Goal: Navigation & Orientation: Find specific page/section

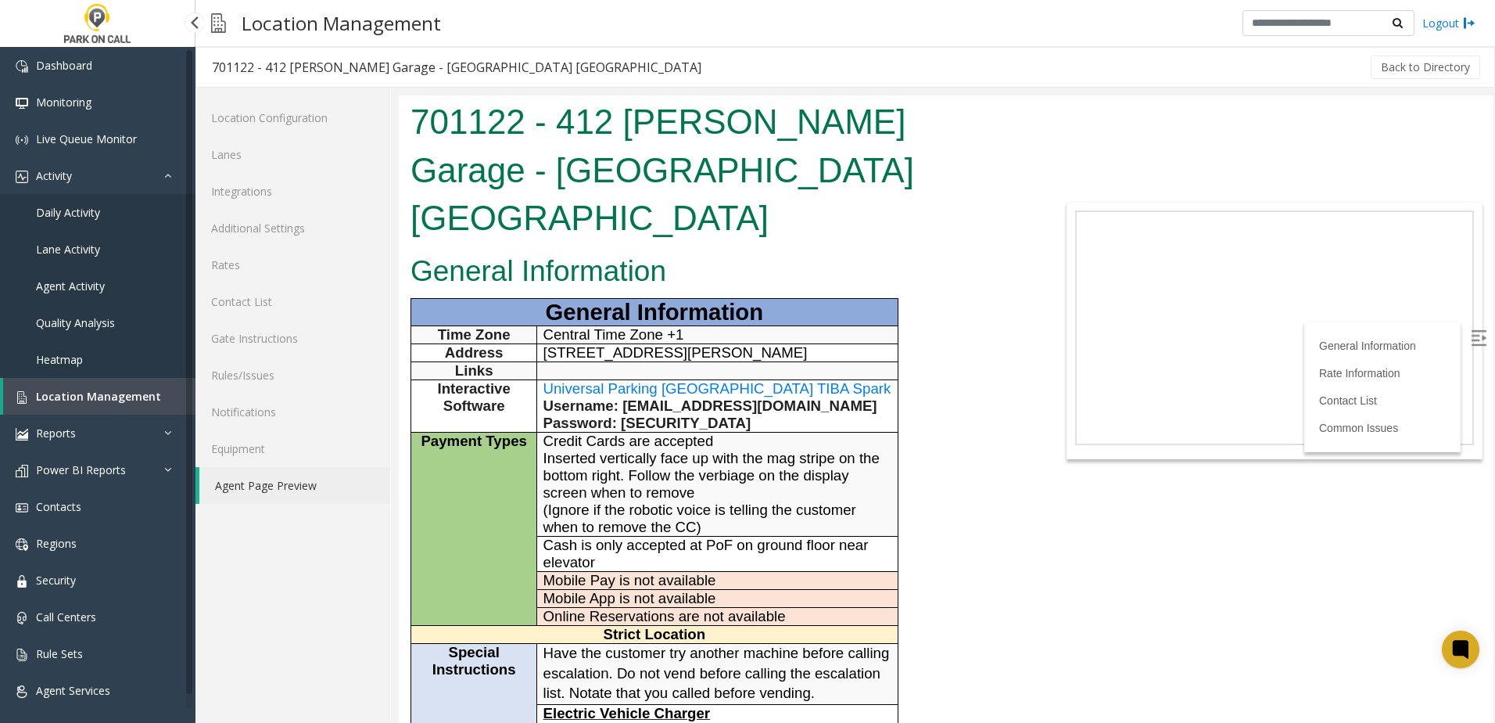
click at [119, 399] on span "Location Management" at bounding box center [98, 396] width 125 height 15
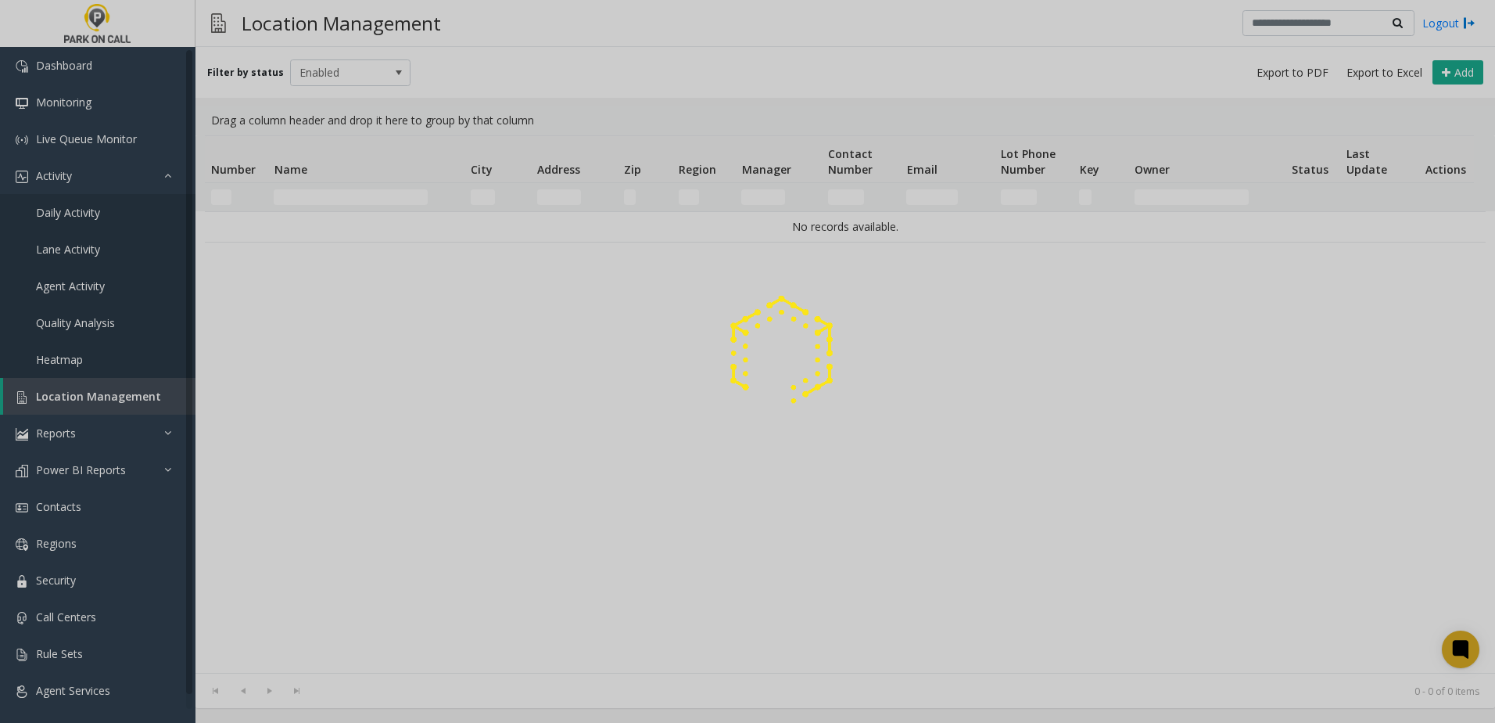
click at [338, 196] on div at bounding box center [747, 361] width 1495 height 723
click at [340, 195] on div at bounding box center [747, 361] width 1495 height 723
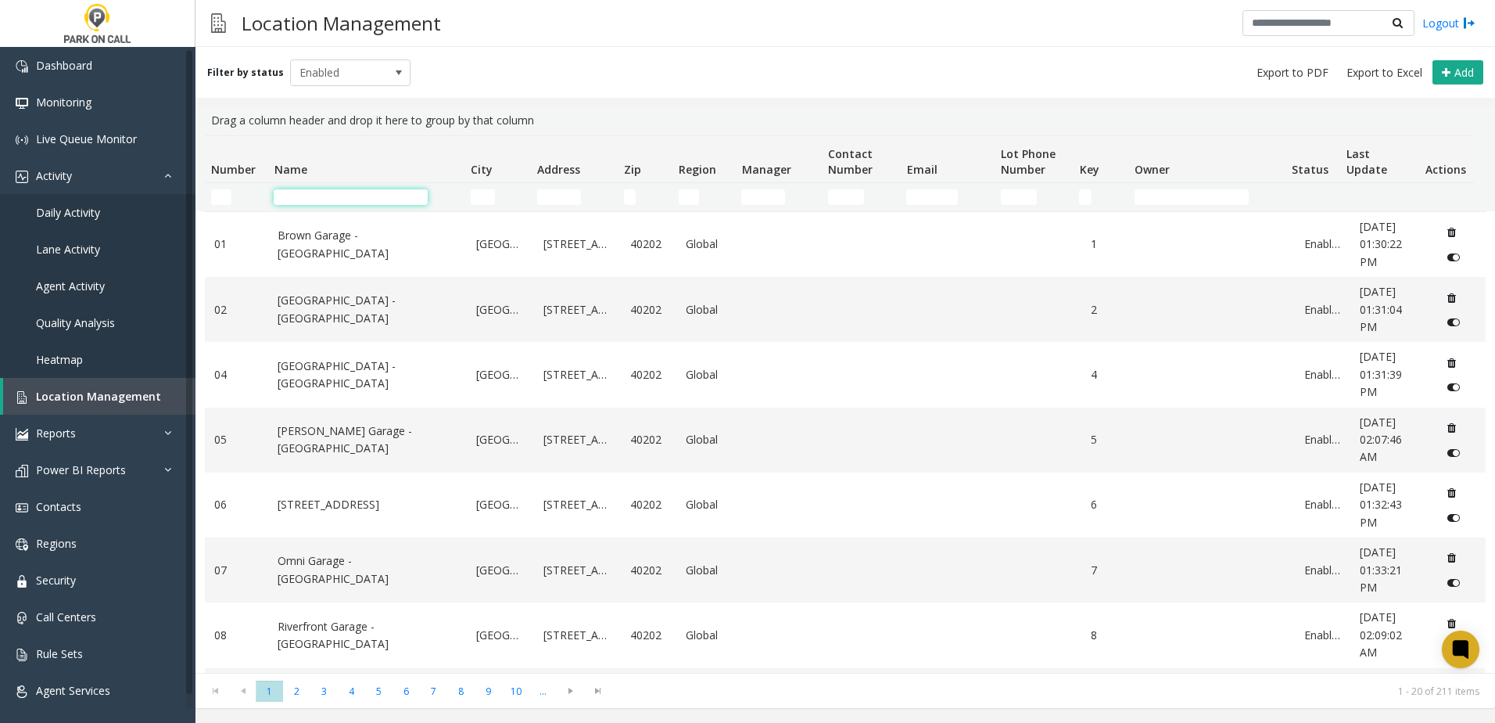
click at [342, 192] on input "Name Filter" at bounding box center [351, 197] width 154 height 16
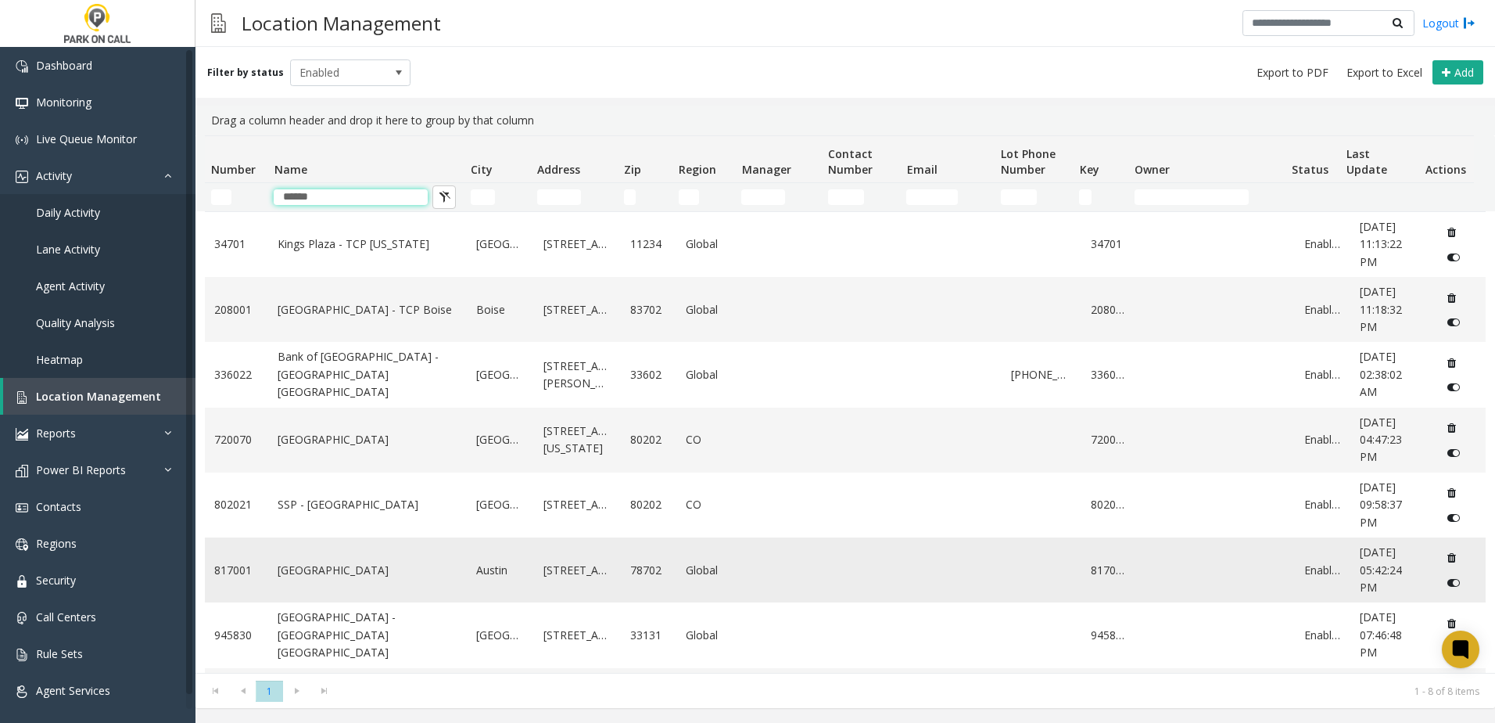
type input "*****"
click at [399, 578] on td "[GEOGRAPHIC_DATA]" at bounding box center [367, 569] width 199 height 65
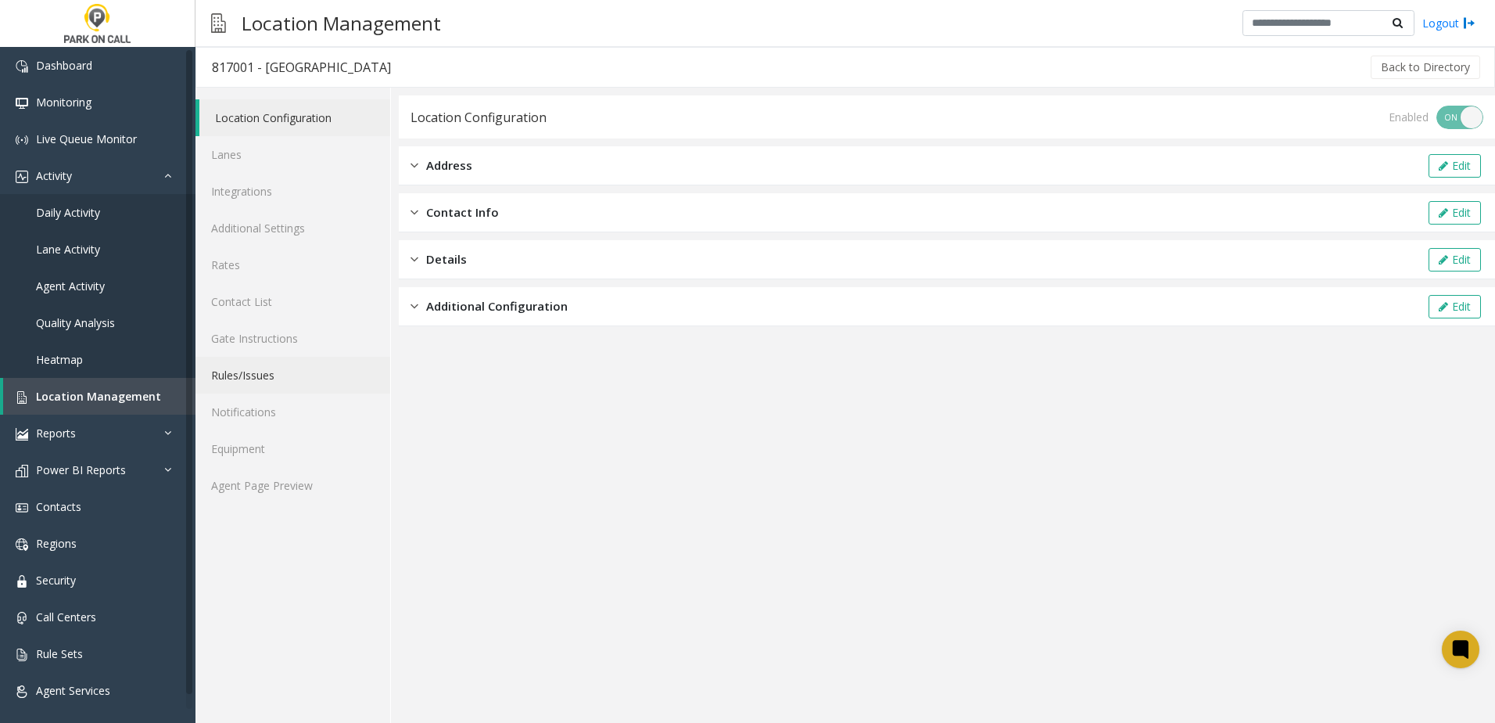
click at [278, 382] on link "Rules/Issues" at bounding box center [293, 375] width 195 height 37
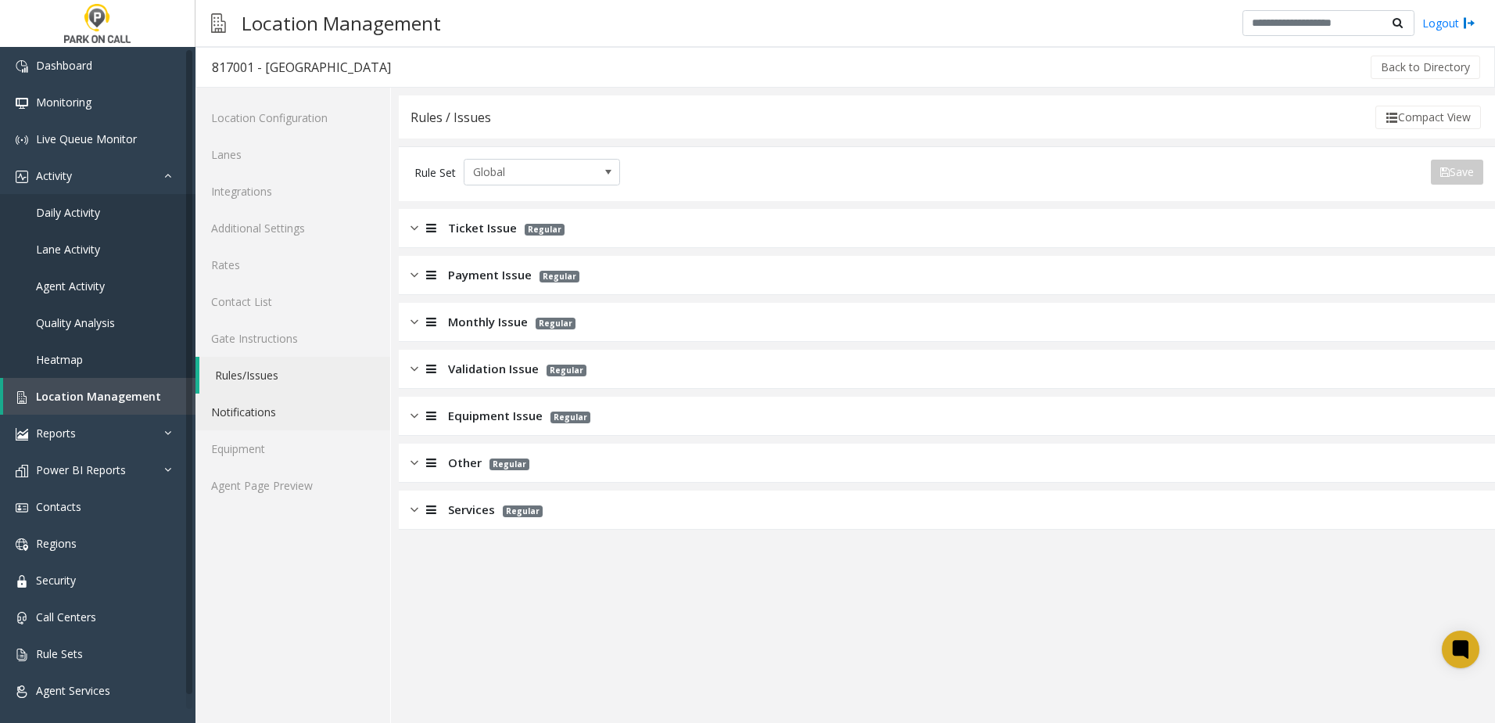
click at [260, 411] on link "Notifications" at bounding box center [293, 411] width 195 height 37
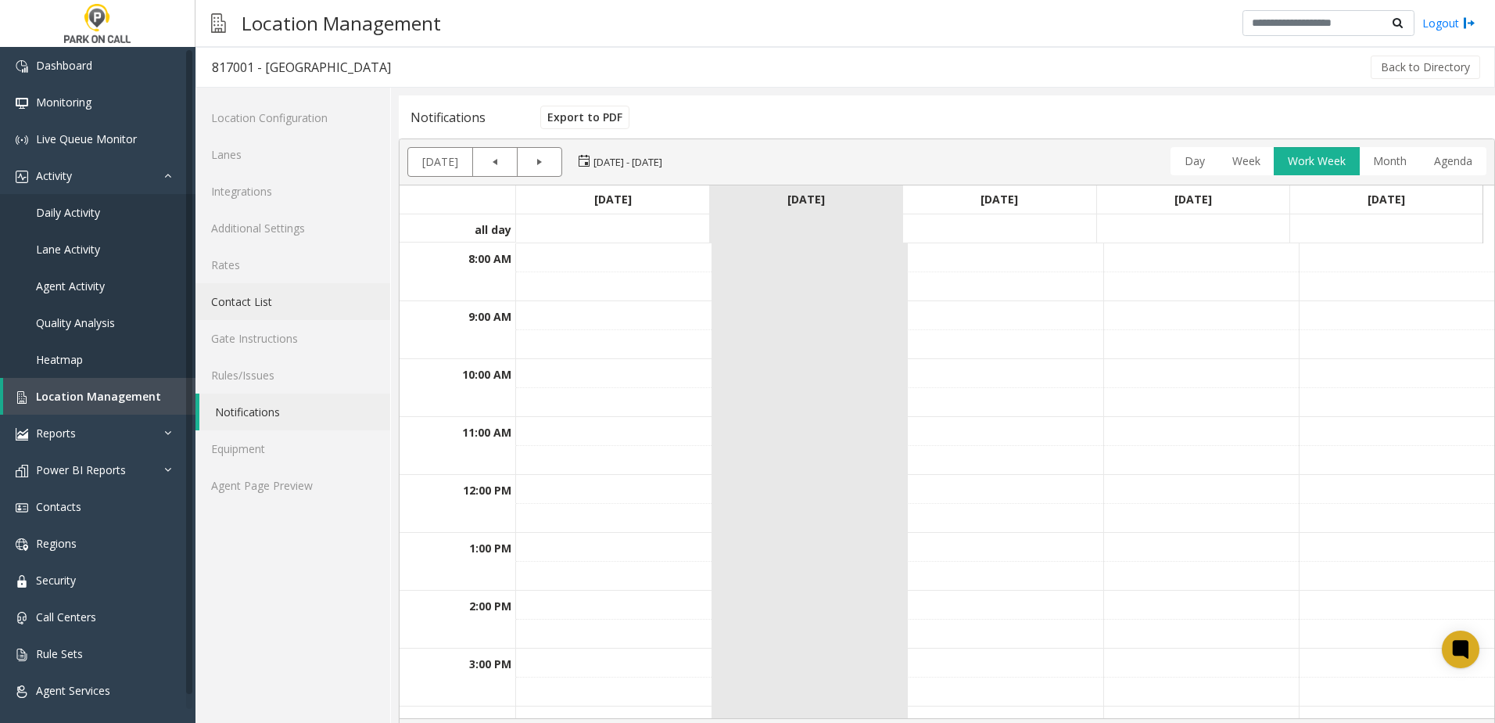
drag, startPoint x: 260, startPoint y: 411, endPoint x: 271, endPoint y: 305, distance: 106.9
click at [271, 305] on link "Contact List" at bounding box center [293, 301] width 195 height 37
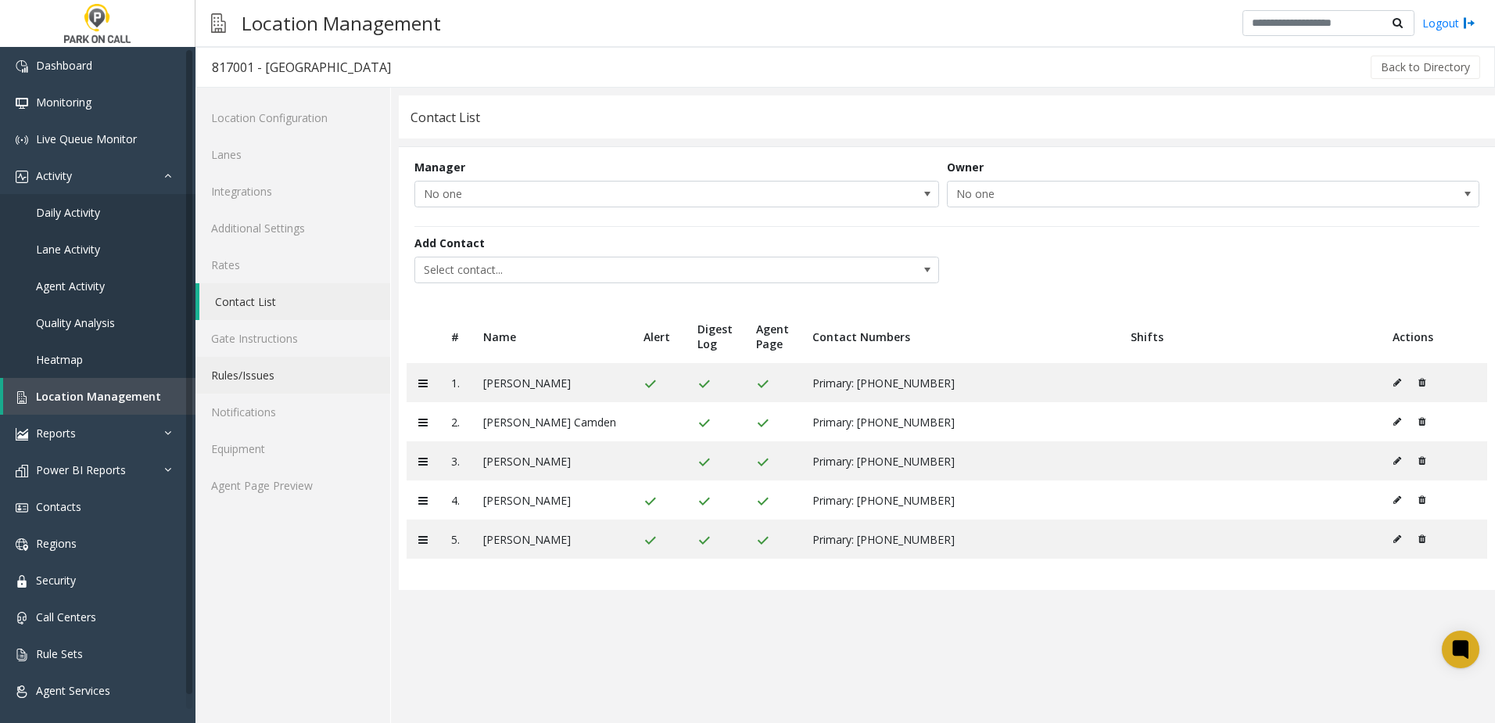
click at [252, 369] on link "Rules/Issues" at bounding box center [293, 375] width 195 height 37
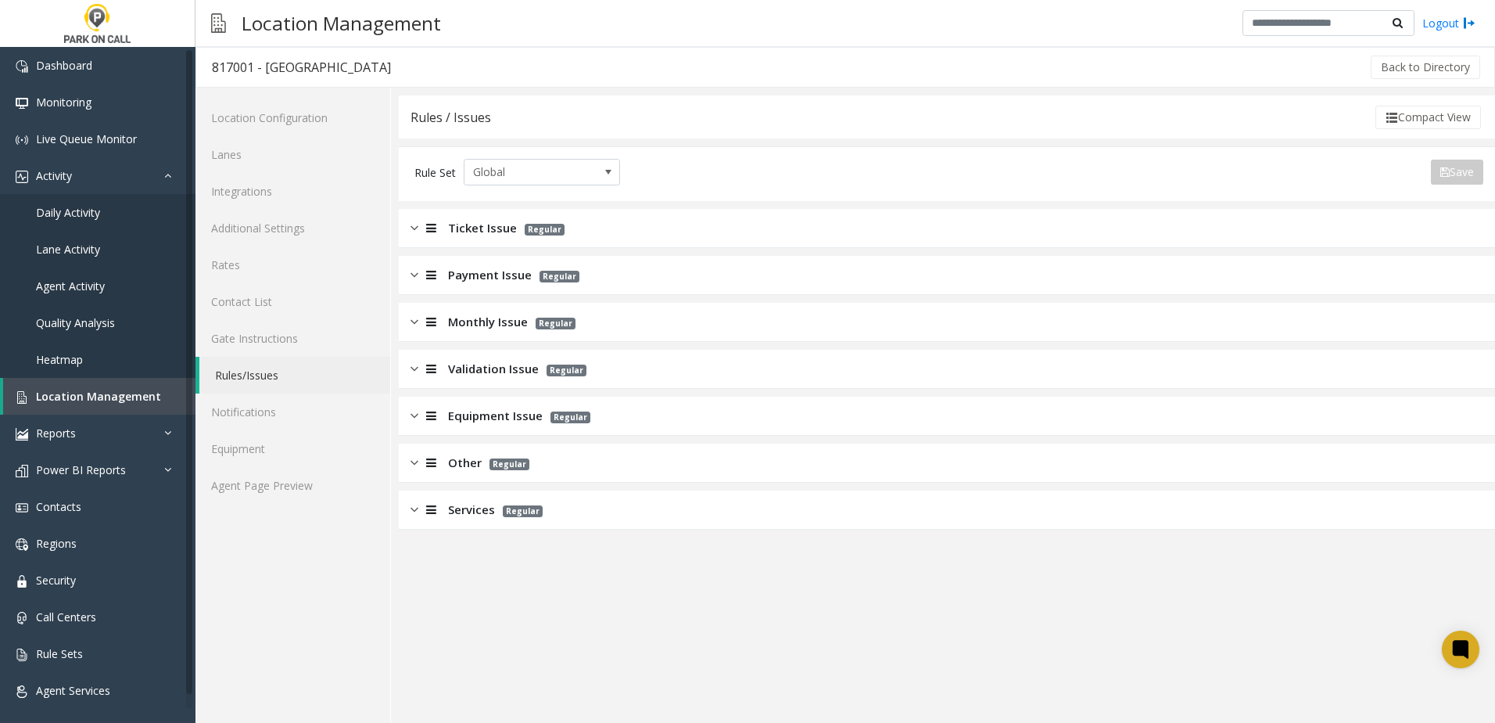
click at [472, 365] on span "Validation Issue" at bounding box center [493, 369] width 91 height 18
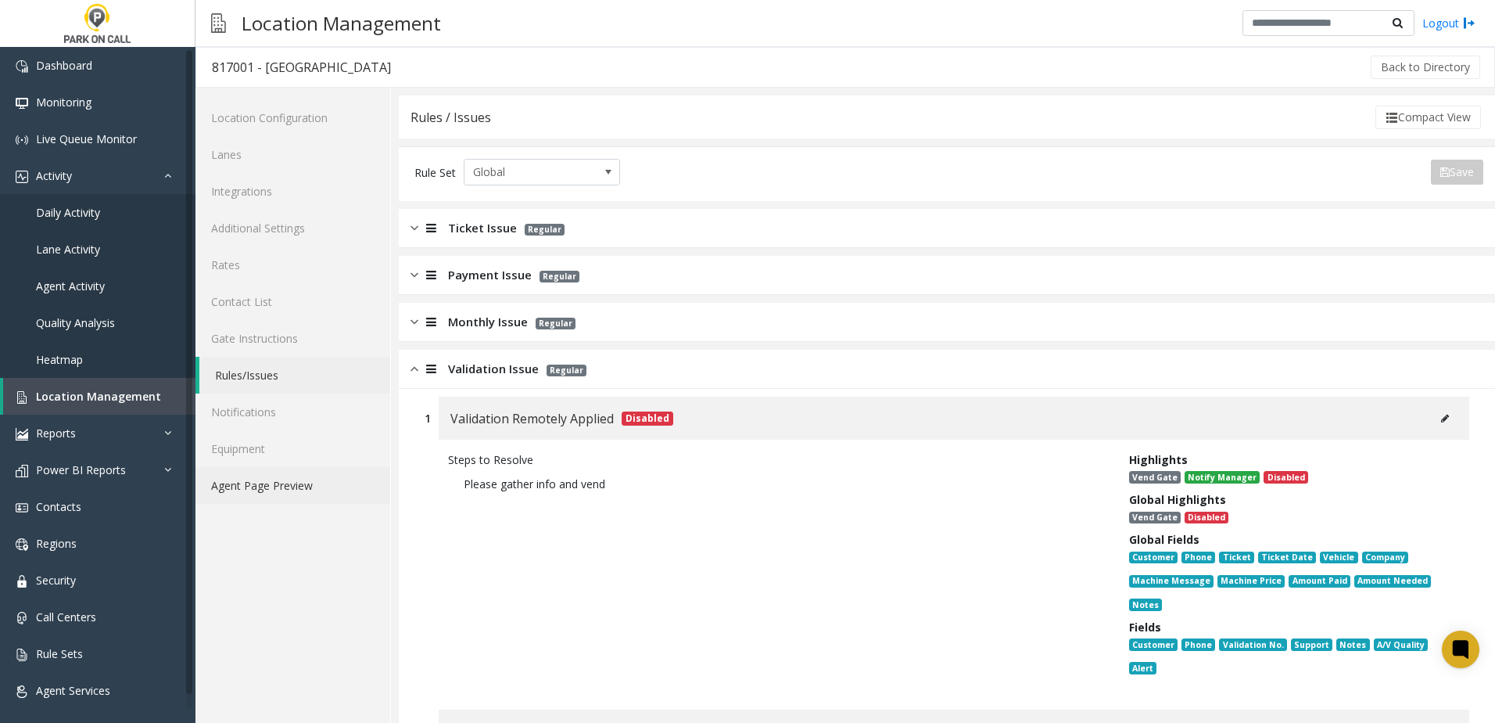
click at [319, 494] on link "Agent Page Preview" at bounding box center [293, 485] width 195 height 37
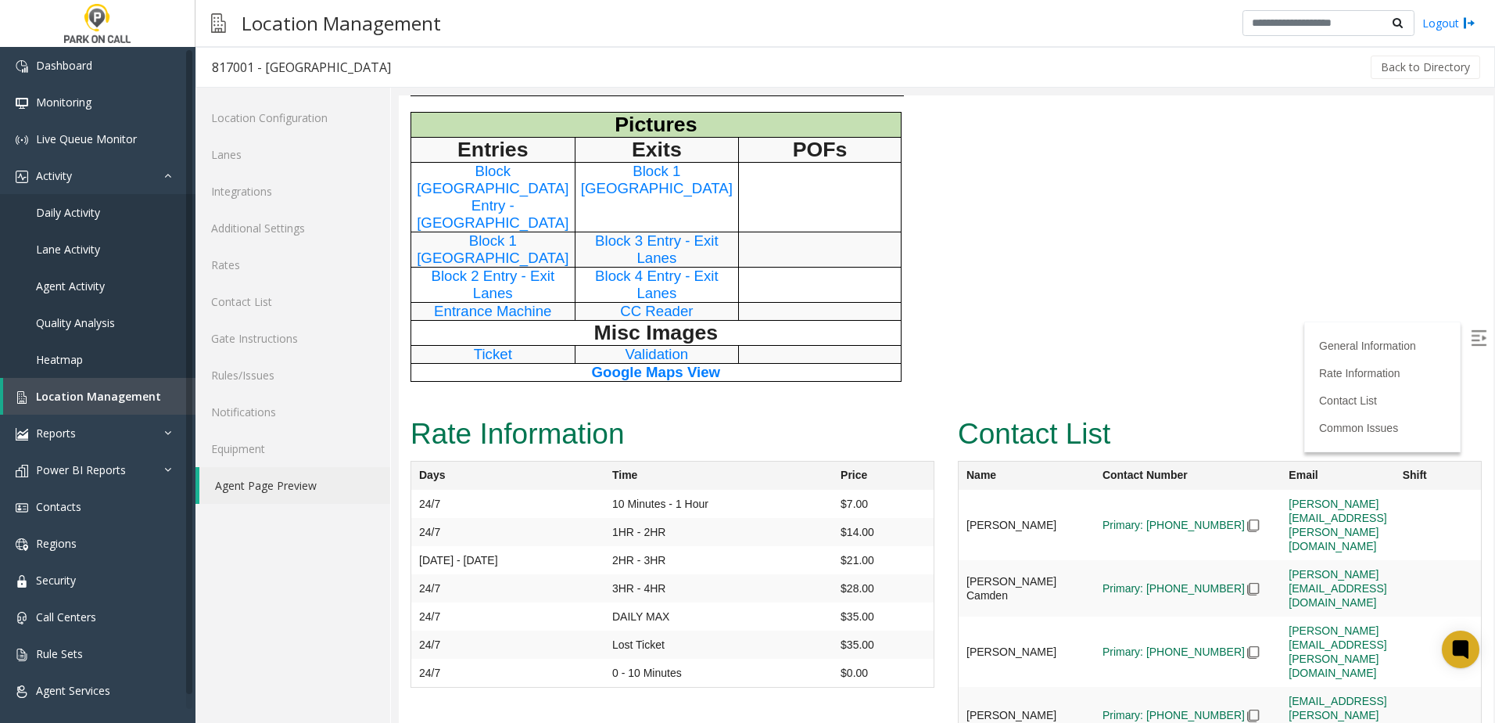
scroll to position [1095, 0]
